Goal: Transaction & Acquisition: Download file/media

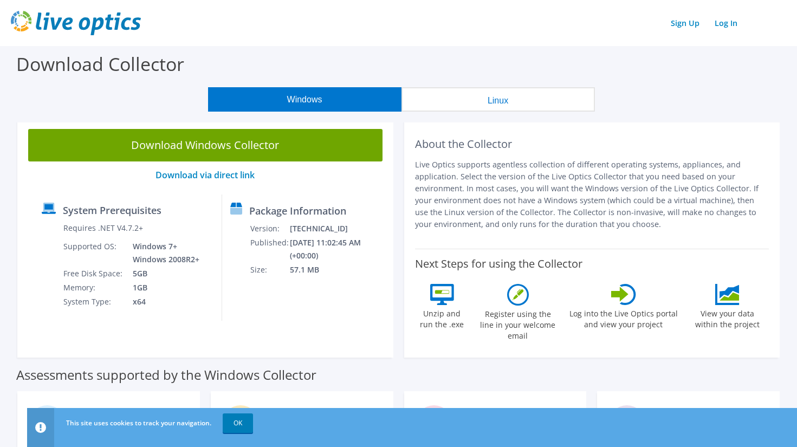
click at [307, 96] on button "Windows" at bounding box center [304, 99] width 193 height 24
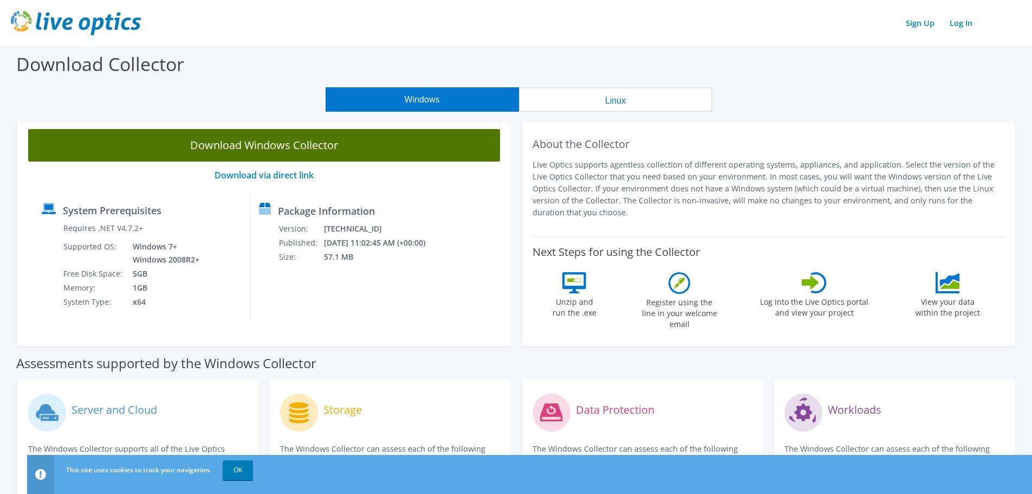
click at [237, 145] on link "Download Windows Collector" at bounding box center [264, 145] width 472 height 33
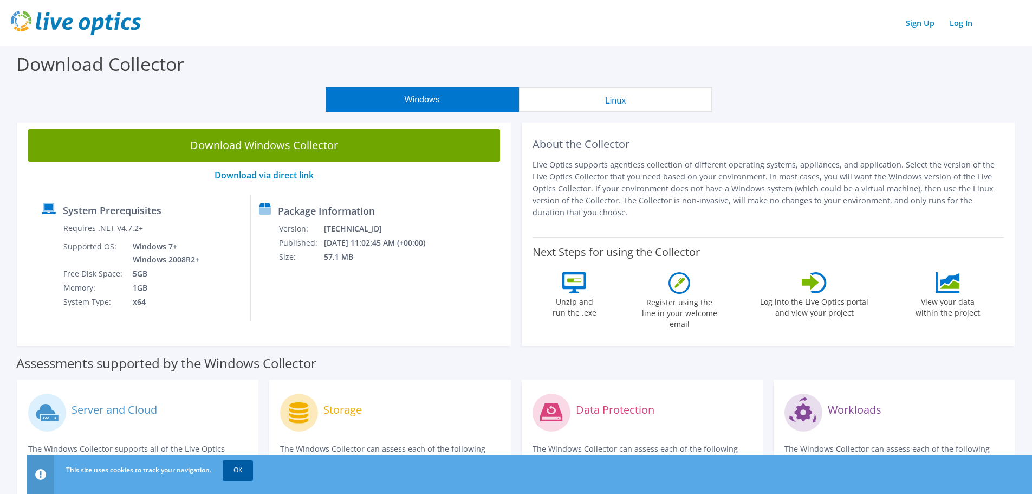
click at [241, 447] on link "OK" at bounding box center [238, 470] width 30 height 20
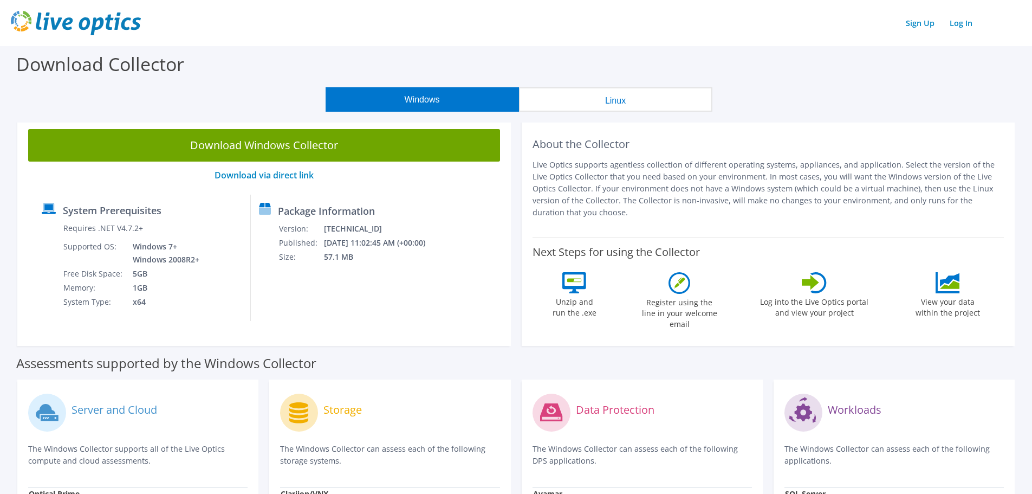
click at [601, 98] on button "Linux" at bounding box center [615, 99] width 193 height 24
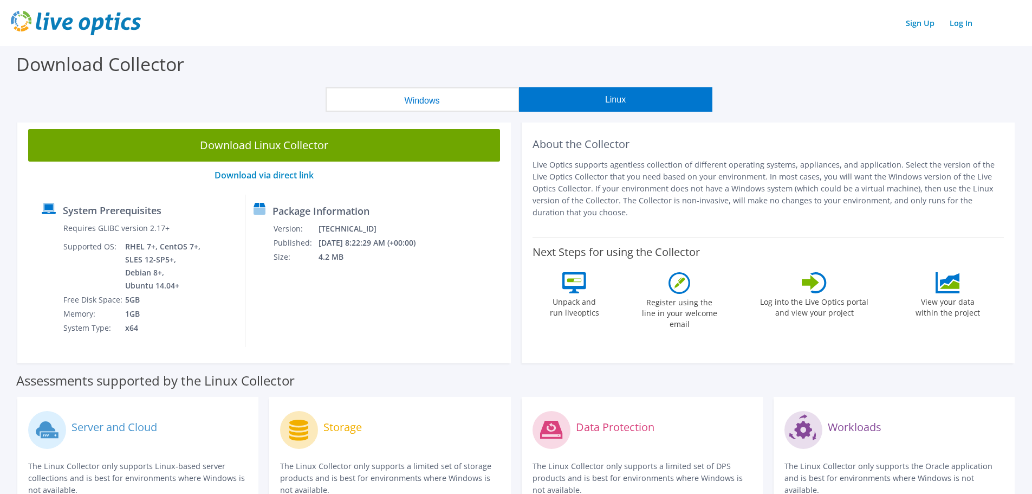
click at [409, 99] on button "Windows" at bounding box center [422, 99] width 193 height 24
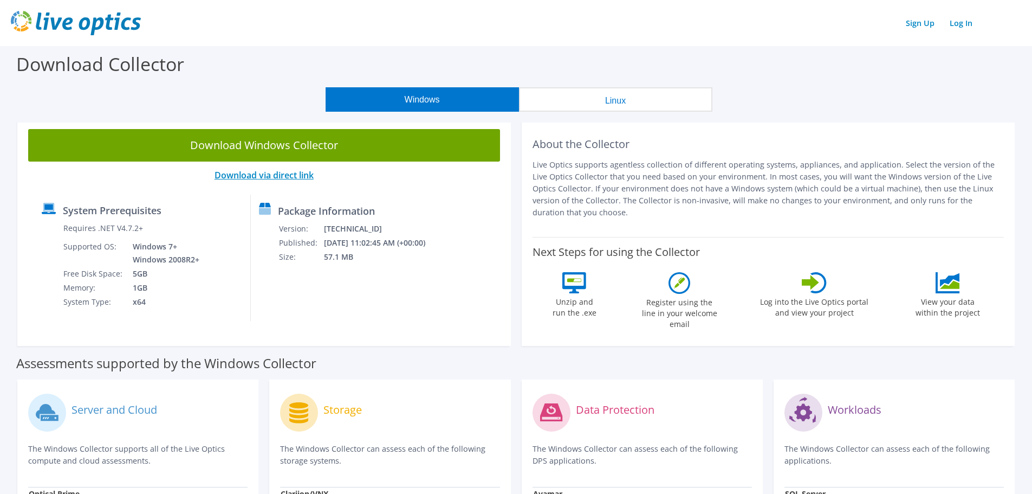
click at [242, 174] on link "Download via direct link" at bounding box center [264, 175] width 99 height 12
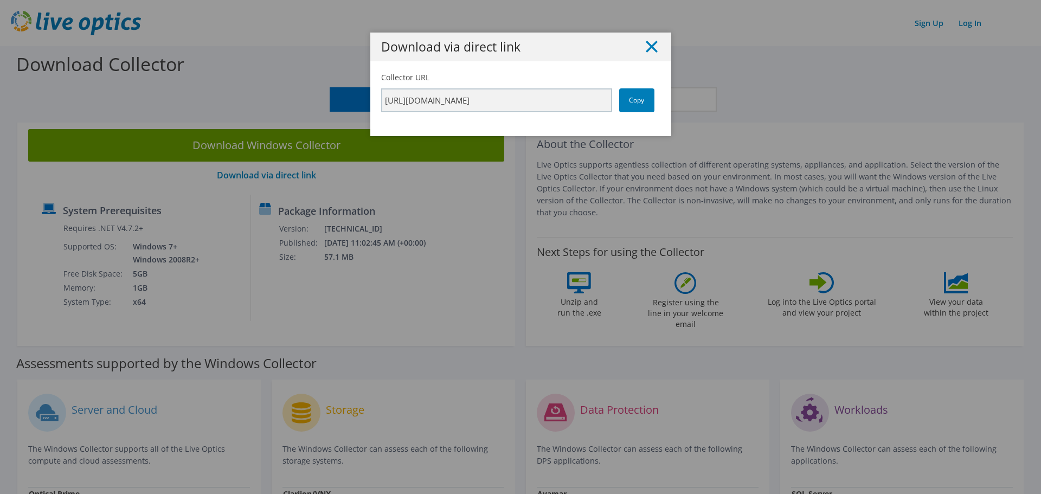
click at [648, 47] on line at bounding box center [651, 46] width 11 height 11
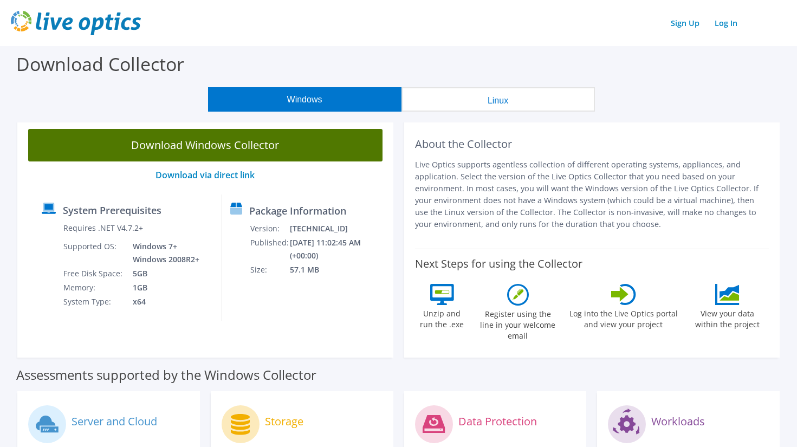
click at [199, 147] on link "Download Windows Collector" at bounding box center [205, 145] width 354 height 33
